Goal: Information Seeking & Learning: Learn about a topic

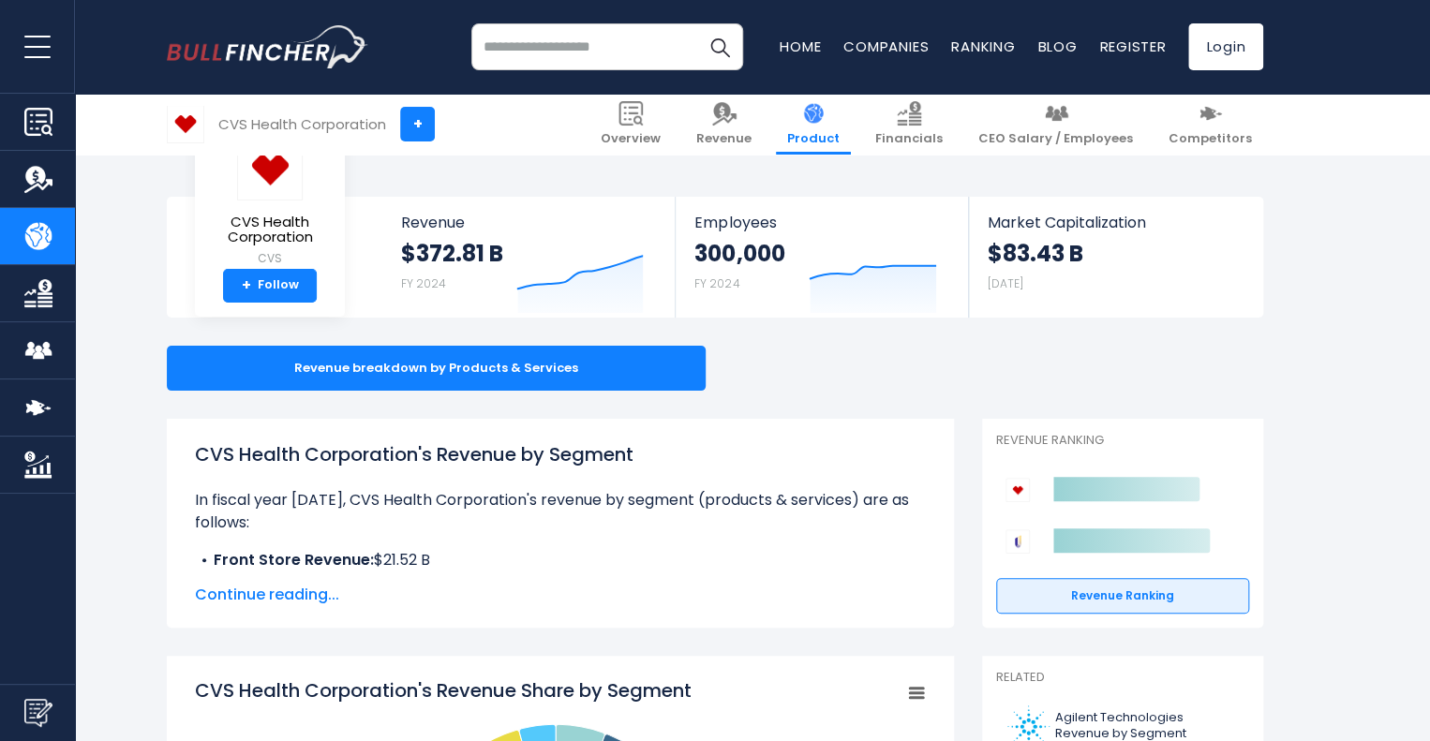
scroll to position [187, 0]
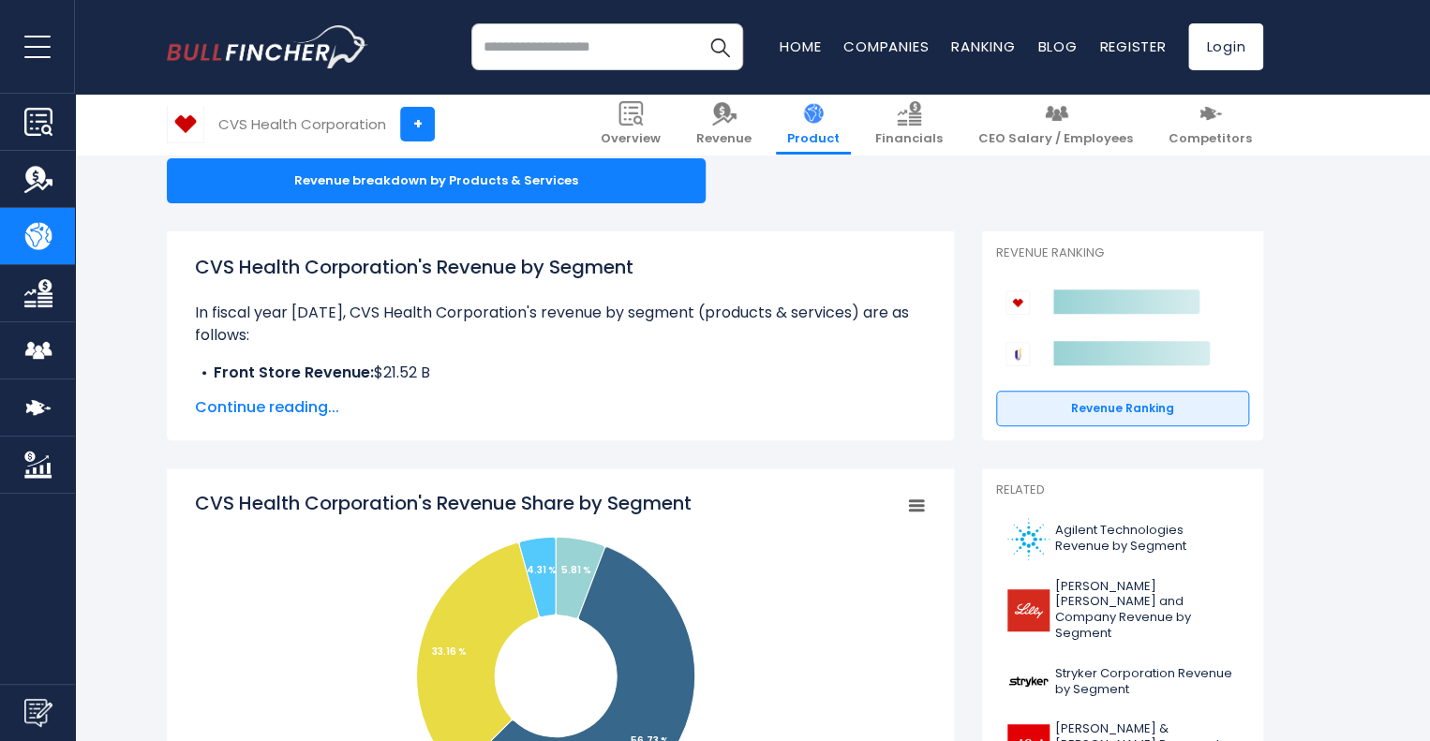
click at [301, 404] on span "Continue reading..." at bounding box center [560, 407] width 731 height 22
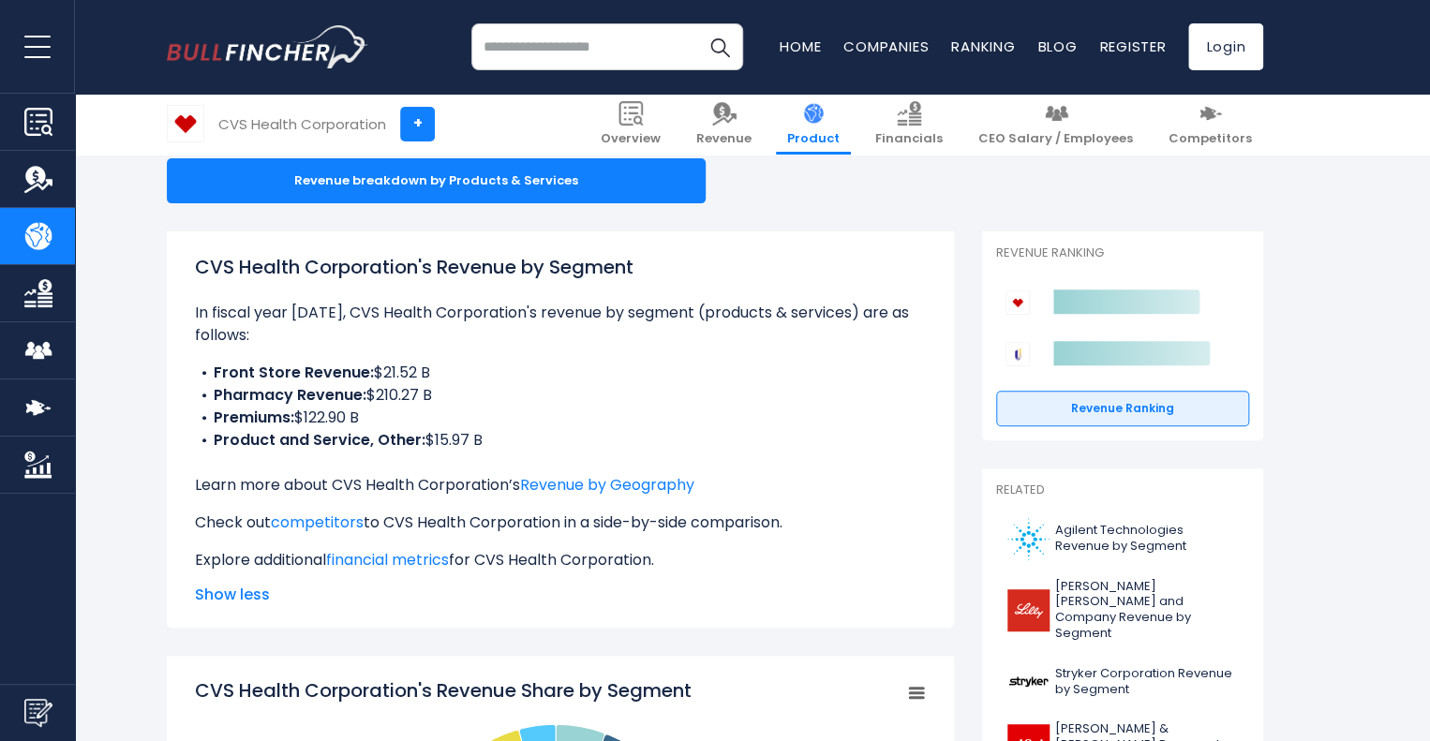
click at [411, 426] on li "Premiums: $122.90 B" at bounding box center [560, 418] width 731 height 22
click at [510, 417] on li "Premiums: $122.90 B" at bounding box center [560, 418] width 731 height 22
drag, startPoint x: 516, startPoint y: 428, endPoint x: 403, endPoint y: 434, distance: 112.6
click at [386, 436] on ul "Front Store Revenue: $21.52 B Pharmacy Revenue: $210.27 B Premiums: $122.90 B P…" at bounding box center [560, 407] width 731 height 90
click at [506, 435] on li "Product and Service, Other: $15.97 B" at bounding box center [560, 440] width 731 height 22
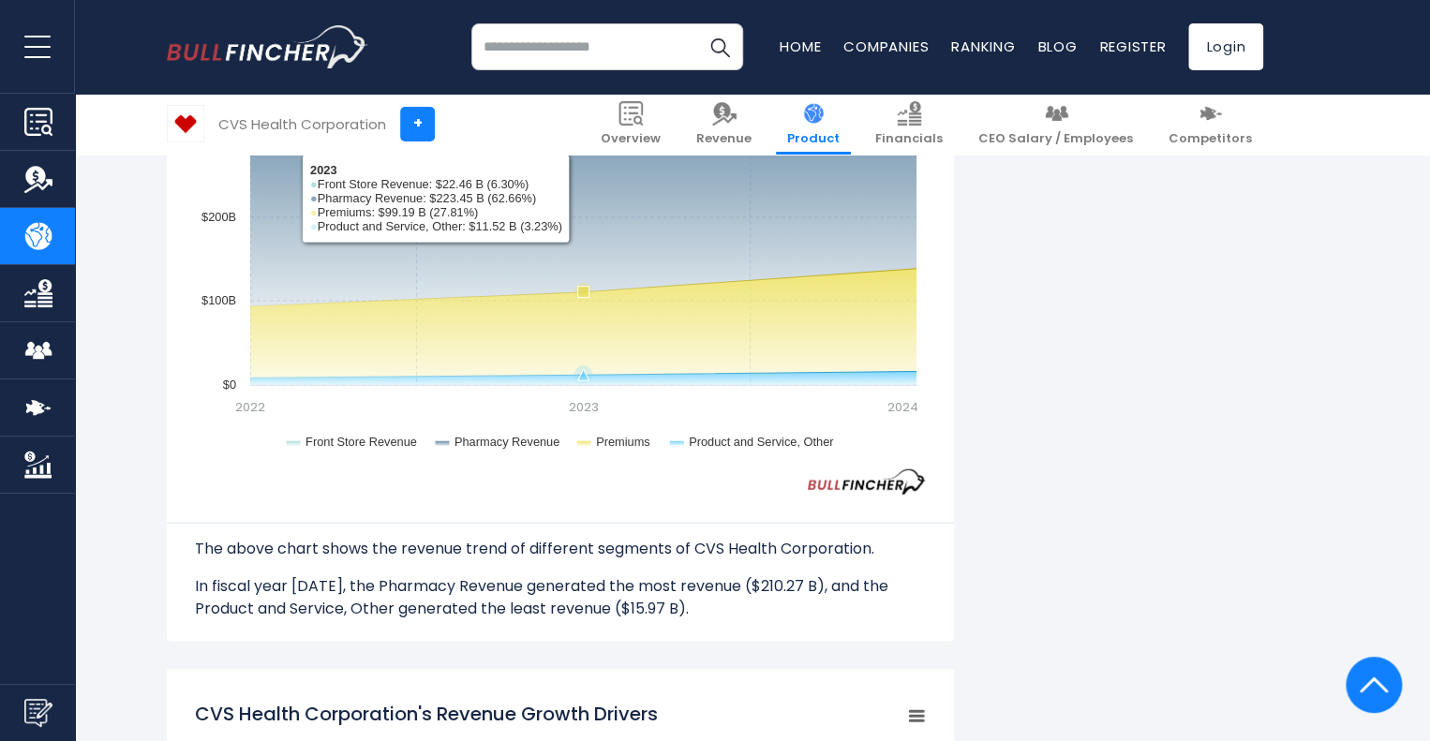
scroll to position [1968, 0]
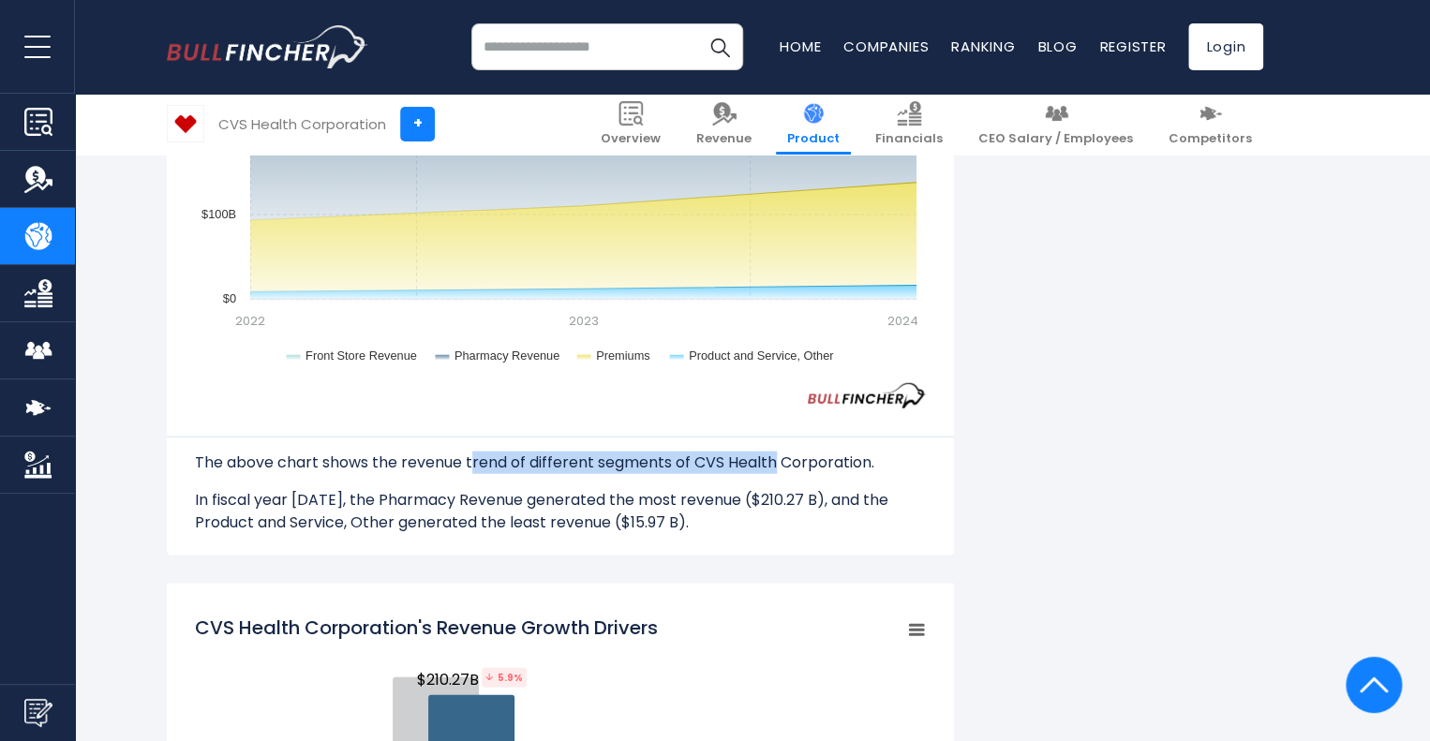
drag, startPoint x: 471, startPoint y: 456, endPoint x: 773, endPoint y: 446, distance: 302.9
click at [772, 446] on div "The above chart shows the revenue trend of different segments of CVS Health Cor…" at bounding box center [560, 472] width 731 height 126
click at [773, 446] on div "The above chart shows the revenue trend of different segments of CVS Health Cor…" at bounding box center [560, 472] width 731 height 126
